Goal: Information Seeking & Learning: Learn about a topic

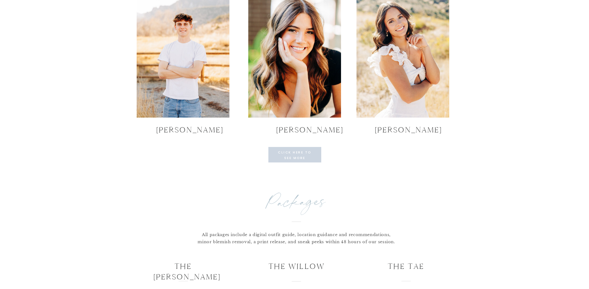
scroll to position [1794, 0]
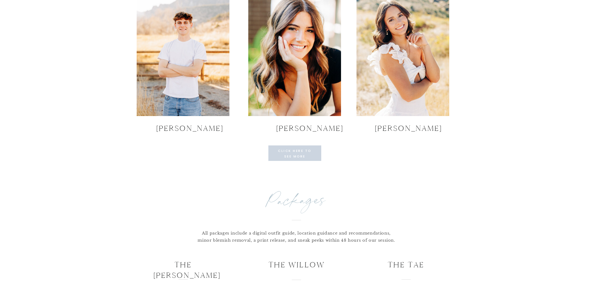
click at [298, 152] on p "click here to see more galleries" at bounding box center [295, 153] width 42 height 10
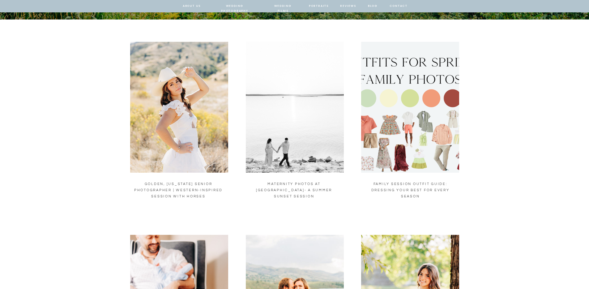
scroll to position [174, 0]
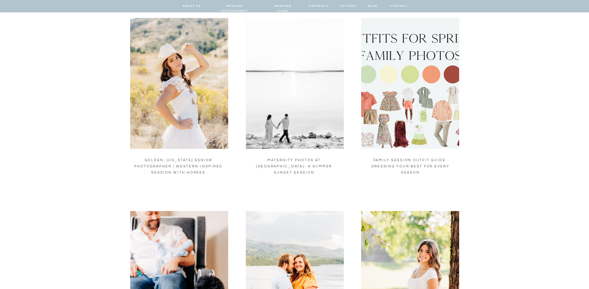
click at [195, 108] on img at bounding box center [179, 83] width 98 height 131
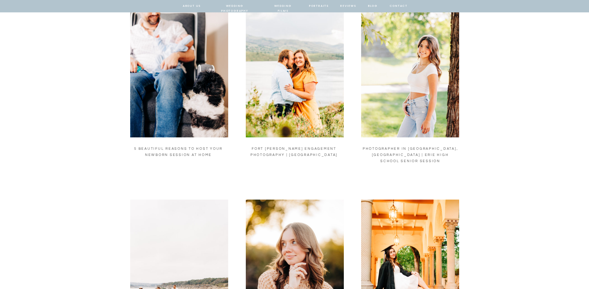
scroll to position [380, 0]
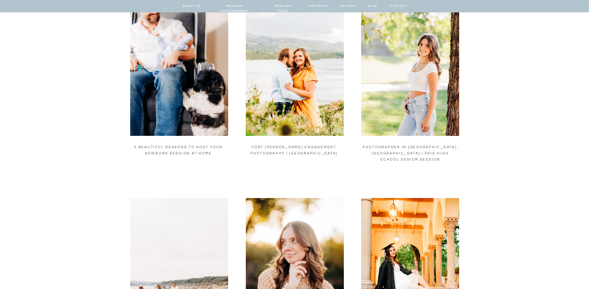
click at [304, 91] on img at bounding box center [295, 70] width 98 height 131
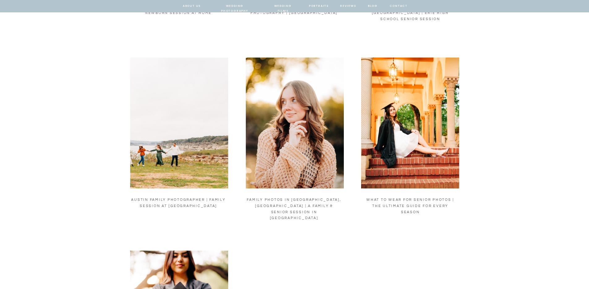
scroll to position [547, 0]
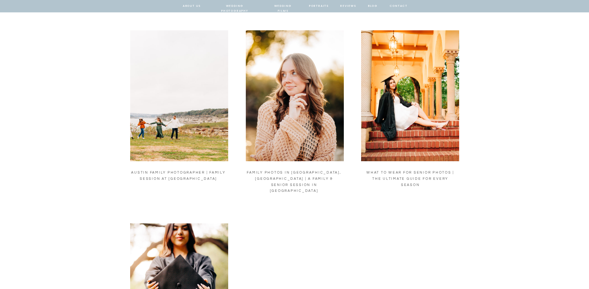
click at [433, 131] on img at bounding box center [410, 95] width 98 height 131
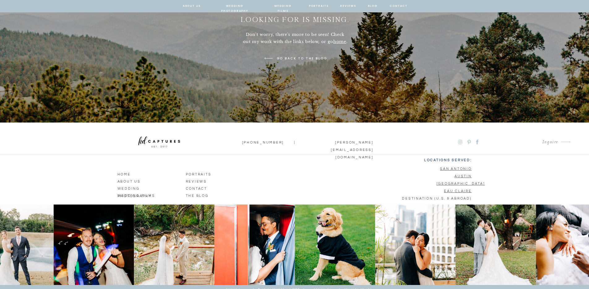
scroll to position [128, 0]
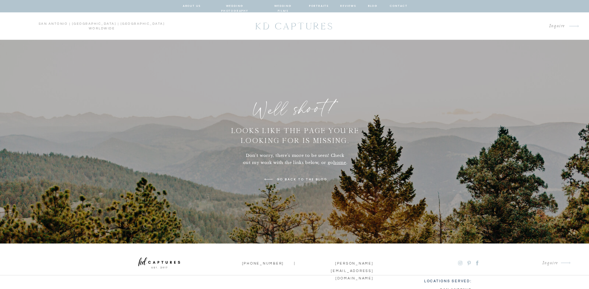
click at [307, 179] on p "go back to the blog" at bounding box center [302, 179] width 53 height 6
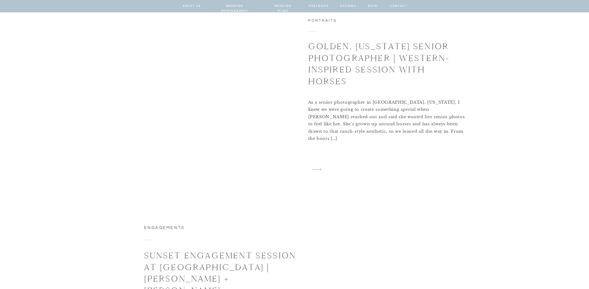
scroll to position [504, 0]
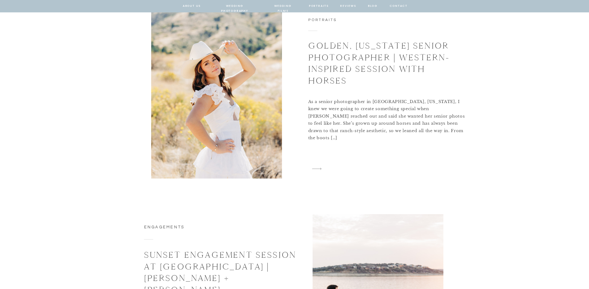
click at [316, 169] on icon "arrow" at bounding box center [316, 168] width 17 height 9
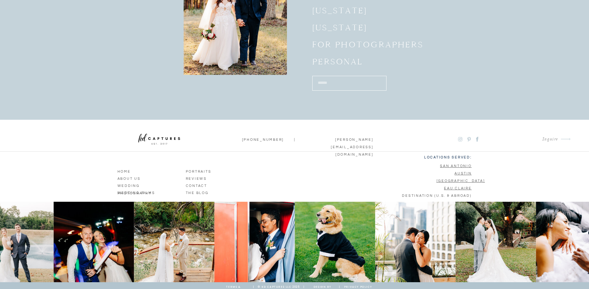
scroll to position [2959, 0]
